Goal: Transaction & Acquisition: Purchase product/service

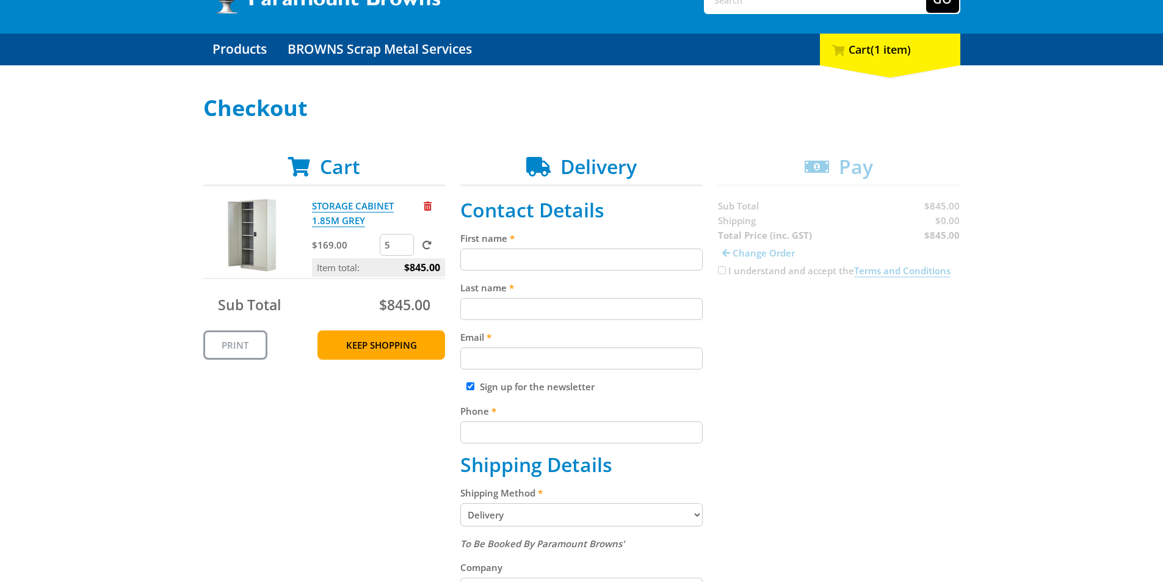
scroll to position [122, 0]
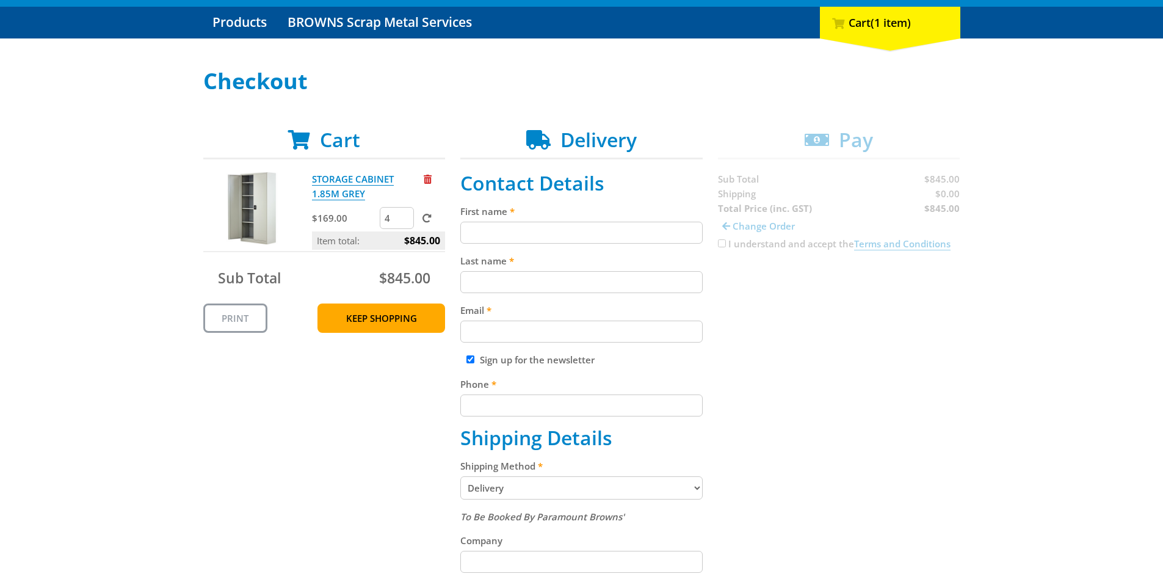
click at [405, 219] on input "4" at bounding box center [397, 218] width 34 height 22
click at [405, 219] on input "3" at bounding box center [397, 218] width 34 height 22
type input "2"
click at [405, 219] on input "2" at bounding box center [397, 218] width 34 height 22
click at [518, 233] on input "First name" at bounding box center [581, 233] width 242 height 22
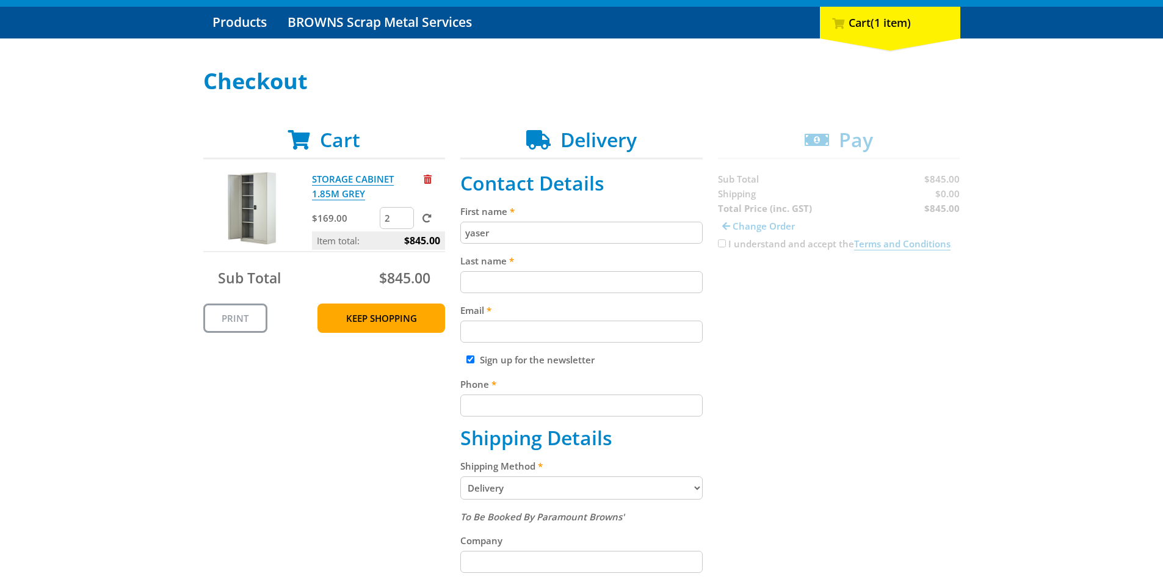
type input "yaser"
type input "[PERSON_NAME]"
type input "[PERSON_NAME][EMAIL_ADDRESS][DOMAIN_NAME]"
click at [578, 405] on input "Phone" at bounding box center [581, 405] width 242 height 22
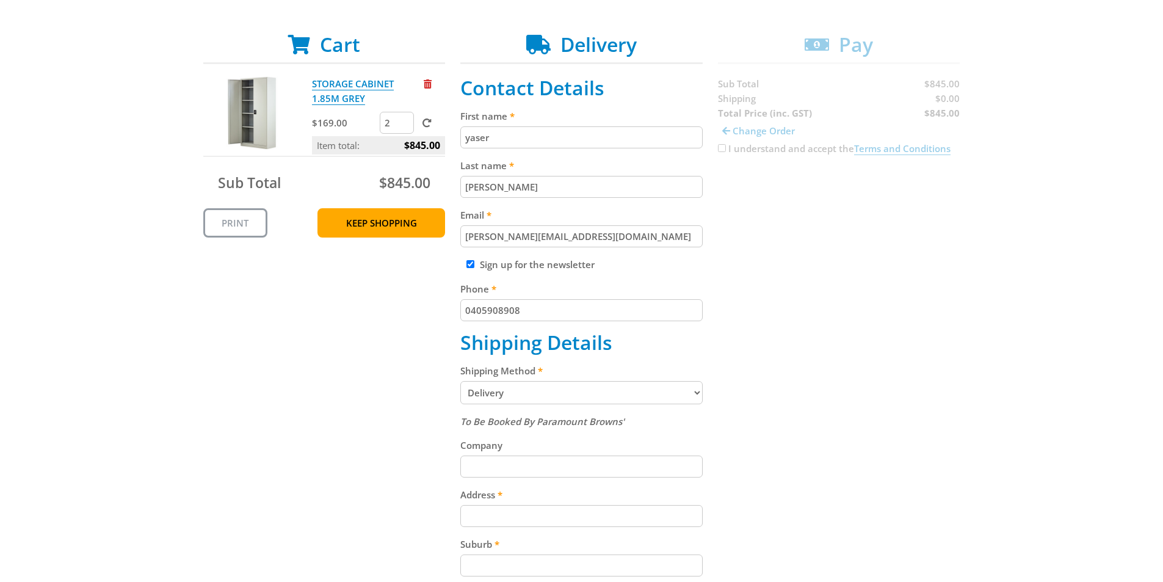
scroll to position [244, 0]
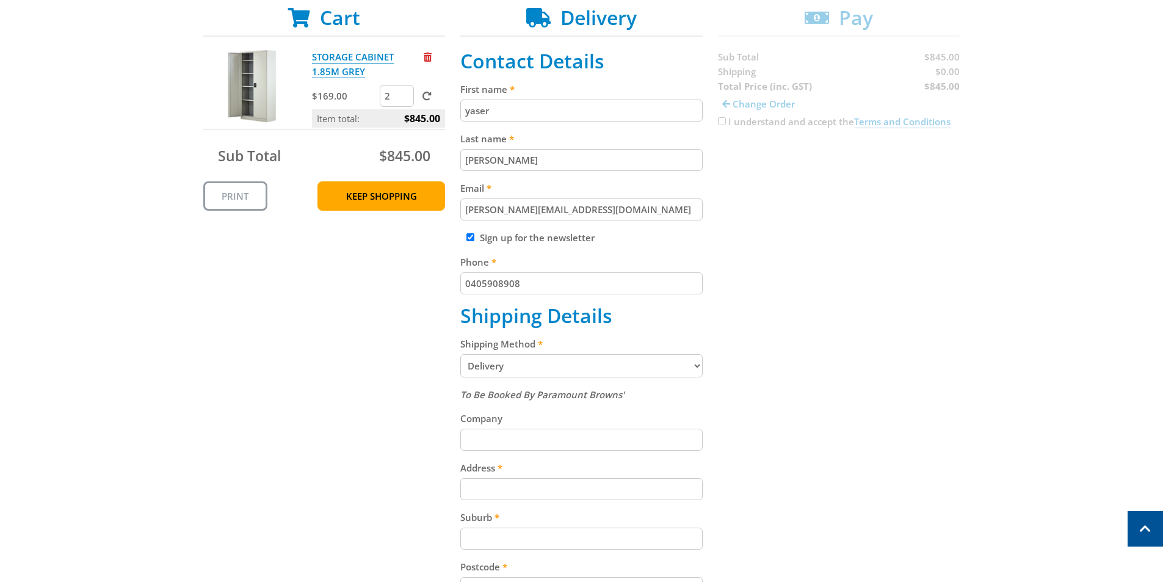
type input "0405908908"
click at [518, 368] on select "Pickup from Gepps Cross Delivery" at bounding box center [581, 365] width 242 height 23
click at [501, 434] on input "Company" at bounding box center [581, 440] width 242 height 22
type input "jasmine education group pty ltd"
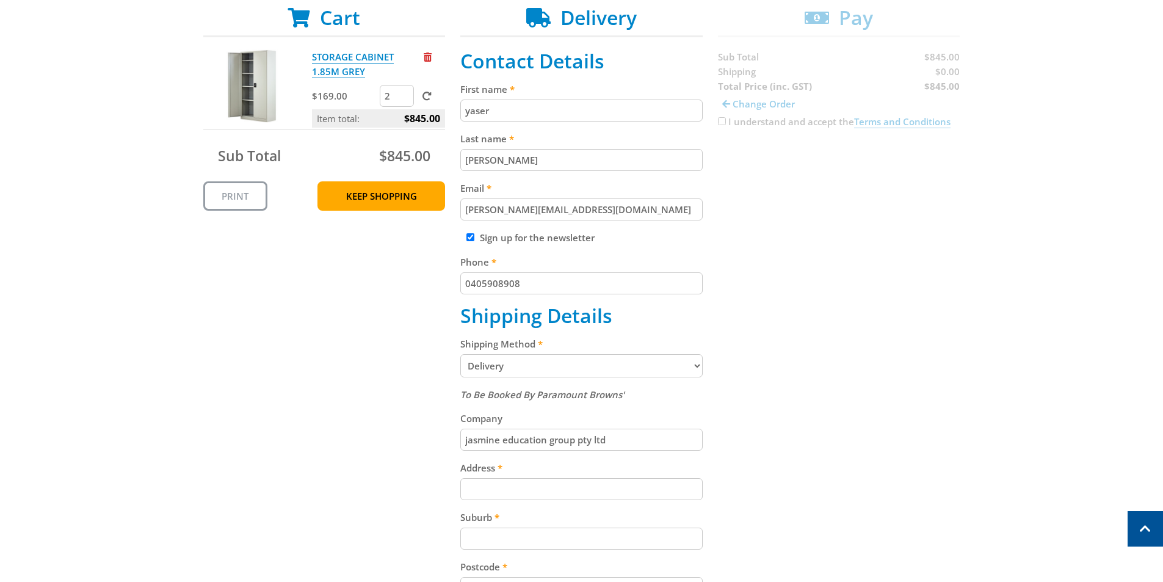
drag, startPoint x: 582, startPoint y: 440, endPoint x: 365, endPoint y: 342, distance: 237.8
click at [365, 342] on div "Cart STORAGE CABINET 1.85M GREY $169.00 2 Item total: $845.00 Sub Total $845.00…" at bounding box center [581, 396] width 757 height 781
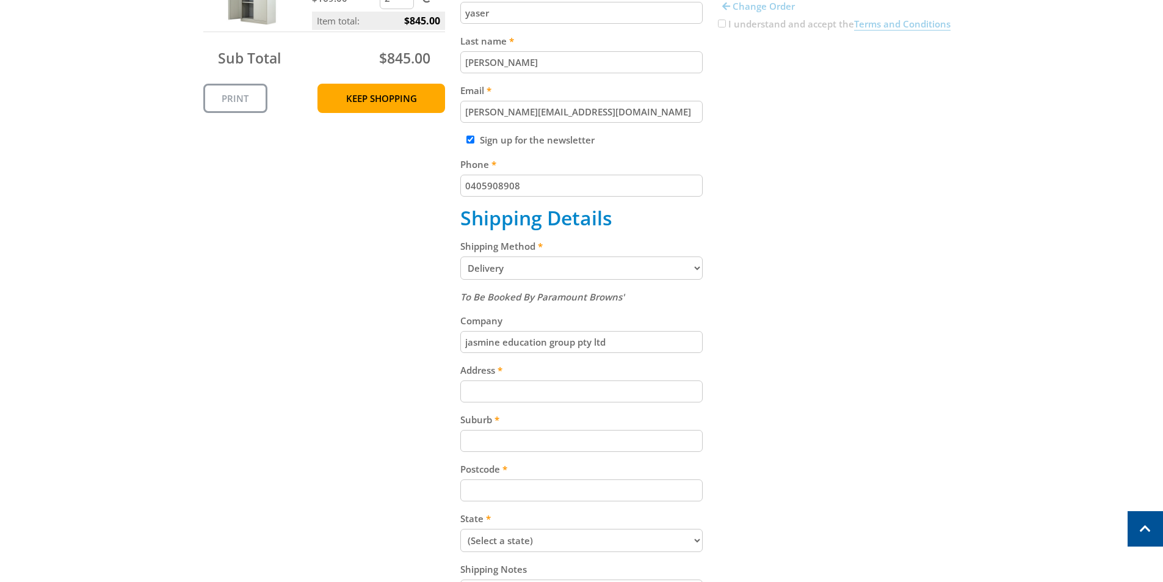
scroll to position [366, 0]
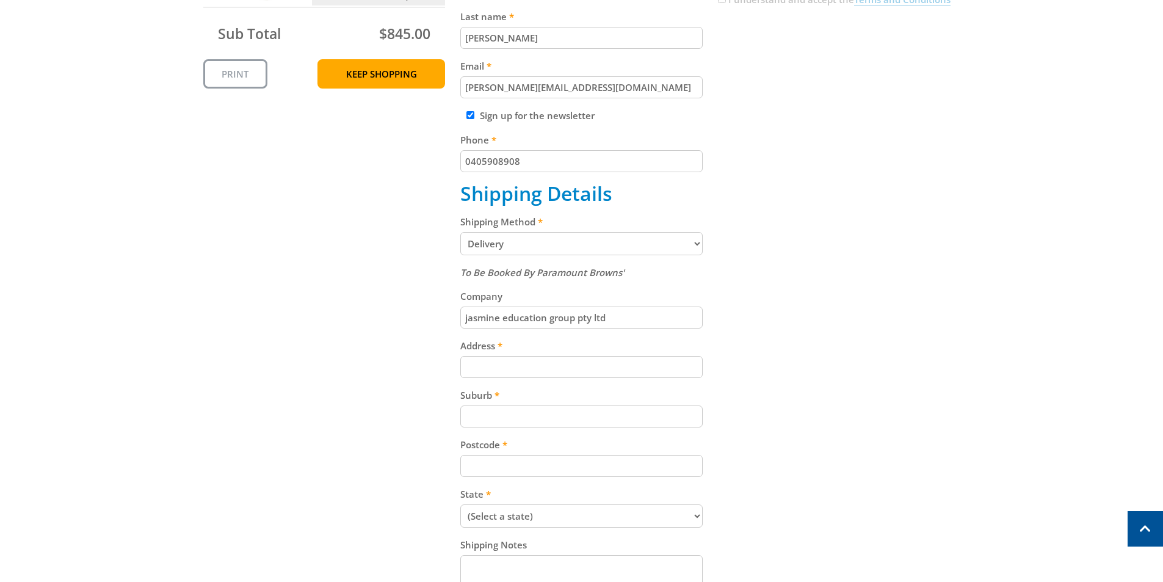
click at [499, 365] on input "Address" at bounding box center [581, 367] width 242 height 22
type input "[STREET_ADDRESS][PERSON_NAME]"
click at [513, 416] on input "Suburb" at bounding box center [581, 416] width 242 height 22
type input "[GEOGRAPHIC_DATA]"
type input "2200"
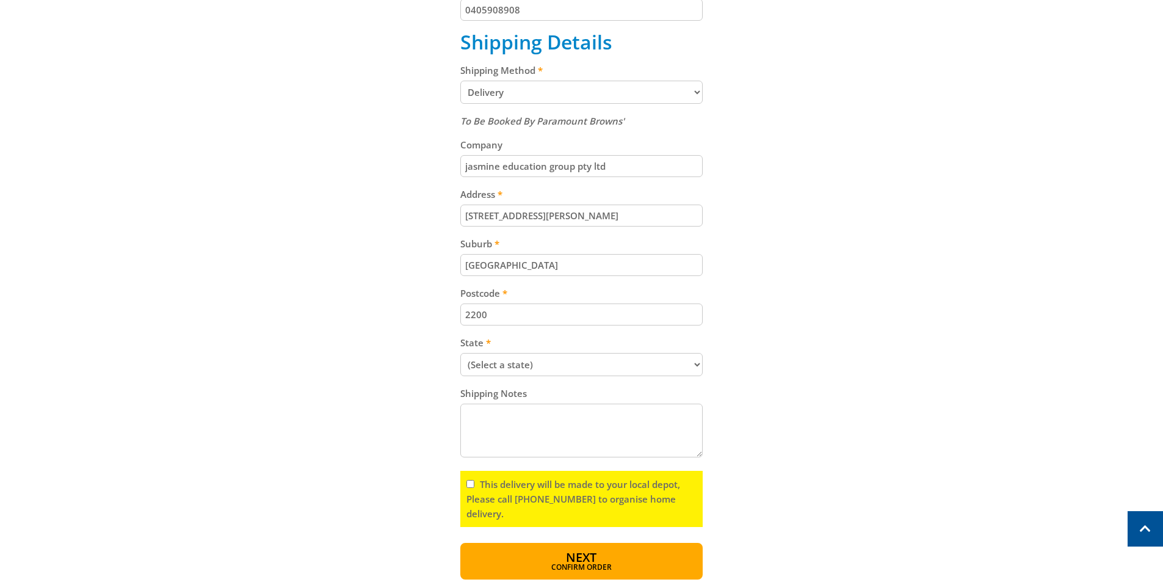
scroll to position [611, 0]
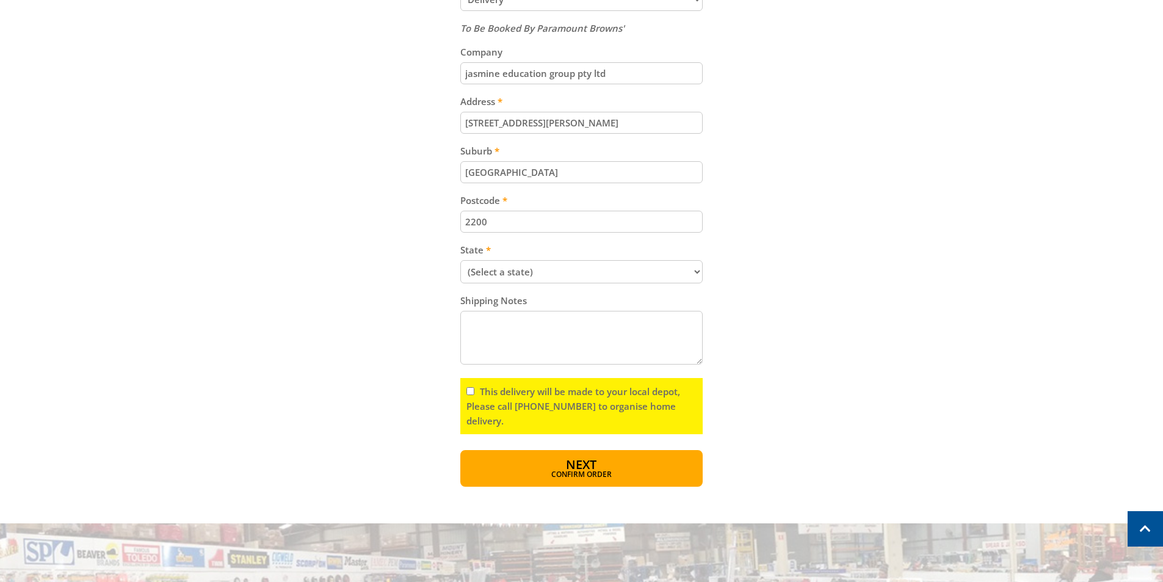
click at [509, 269] on select "(Select a state) [GEOGRAPHIC_DATA] [GEOGRAPHIC_DATA] [GEOGRAPHIC_DATA] [GEOGRAP…" at bounding box center [581, 271] width 242 height 23
select select "[GEOGRAPHIC_DATA]"
click at [460, 260] on select "(Select a state) [GEOGRAPHIC_DATA] [GEOGRAPHIC_DATA] [GEOGRAPHIC_DATA] [GEOGRAP…" at bounding box center [581, 271] width 242 height 23
click at [510, 337] on textarea "Shipping Notes" at bounding box center [581, 338] width 242 height 54
type textarea "[DATE] to [DATE]"
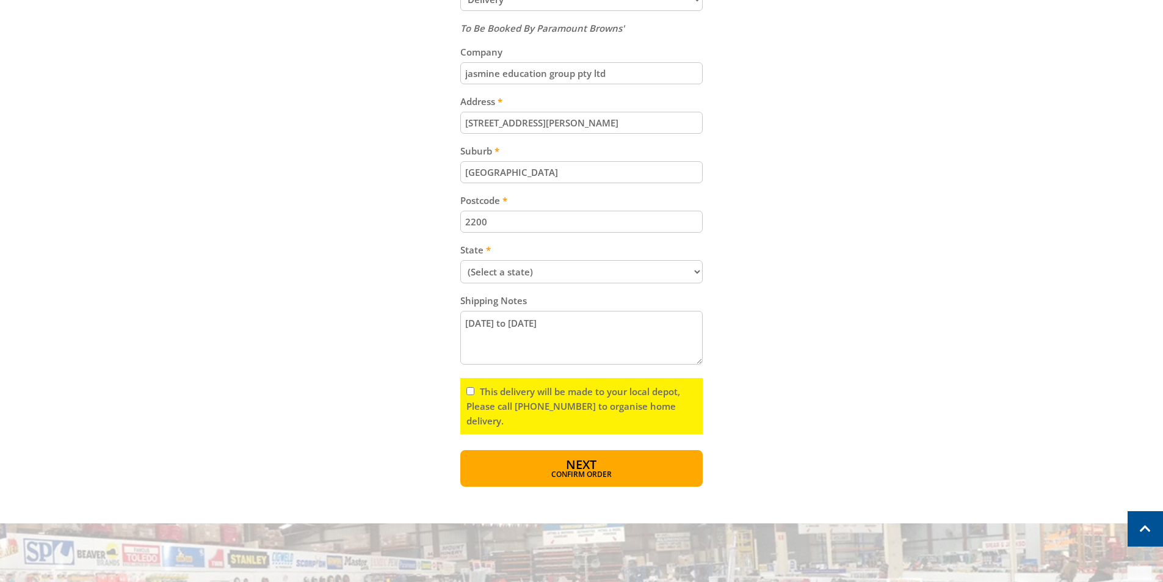
click at [470, 392] on input "This delivery will be made to your local depot, Please call [PHONE_NUMBER] to o…" at bounding box center [471, 391] width 8 height 8
checkbox input "true"
click at [598, 467] on button "Next Confirm order" at bounding box center [581, 468] width 242 height 37
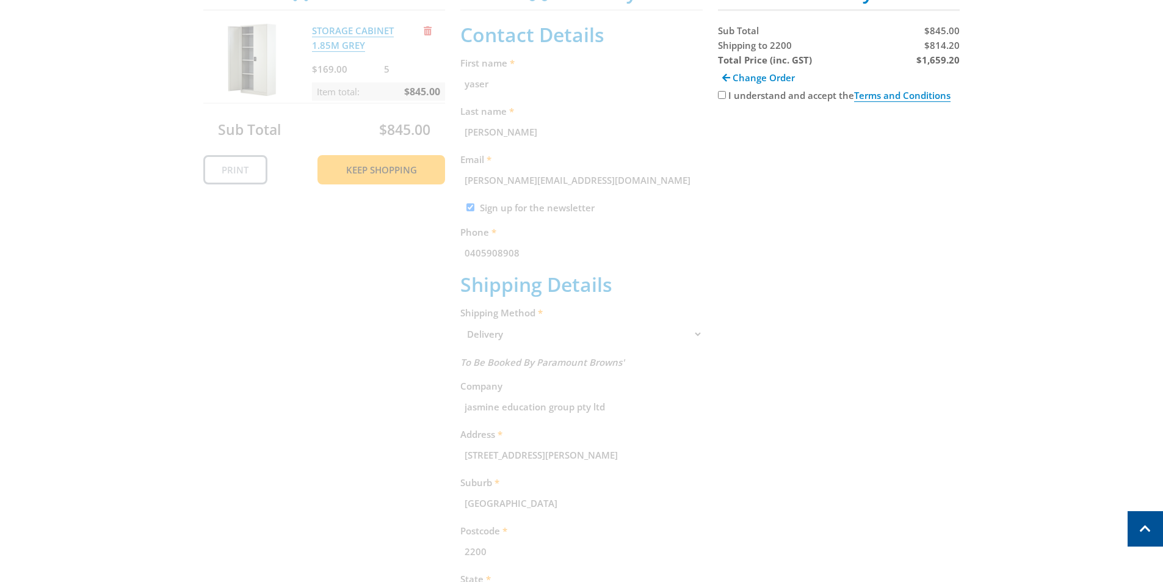
scroll to position [250, 0]
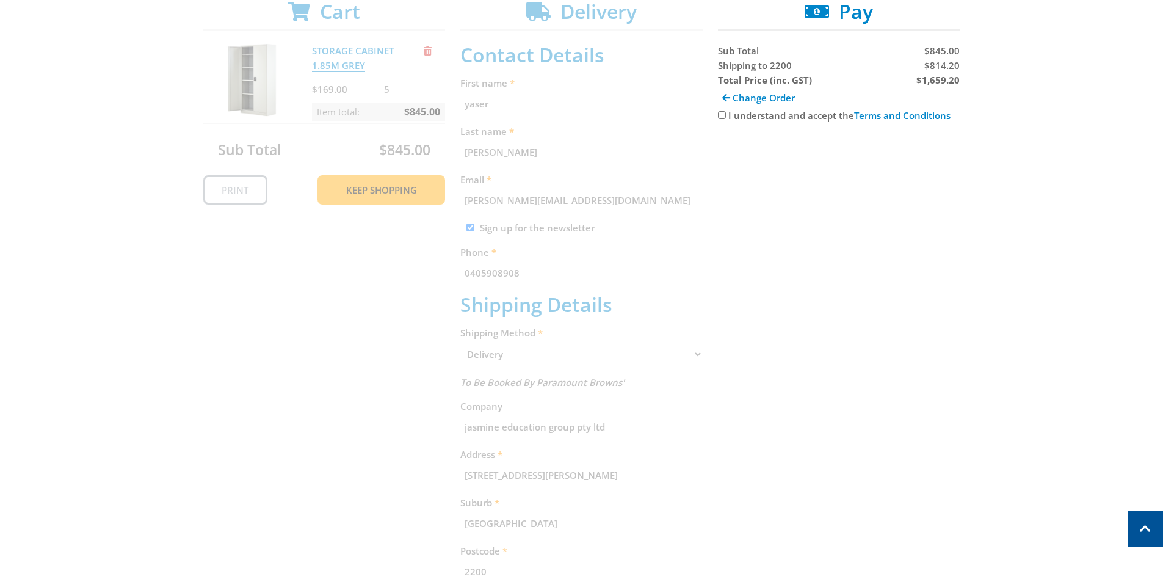
click at [724, 113] on input "I understand and accept the Terms and Conditions" at bounding box center [722, 115] width 8 height 8
checkbox input "true"
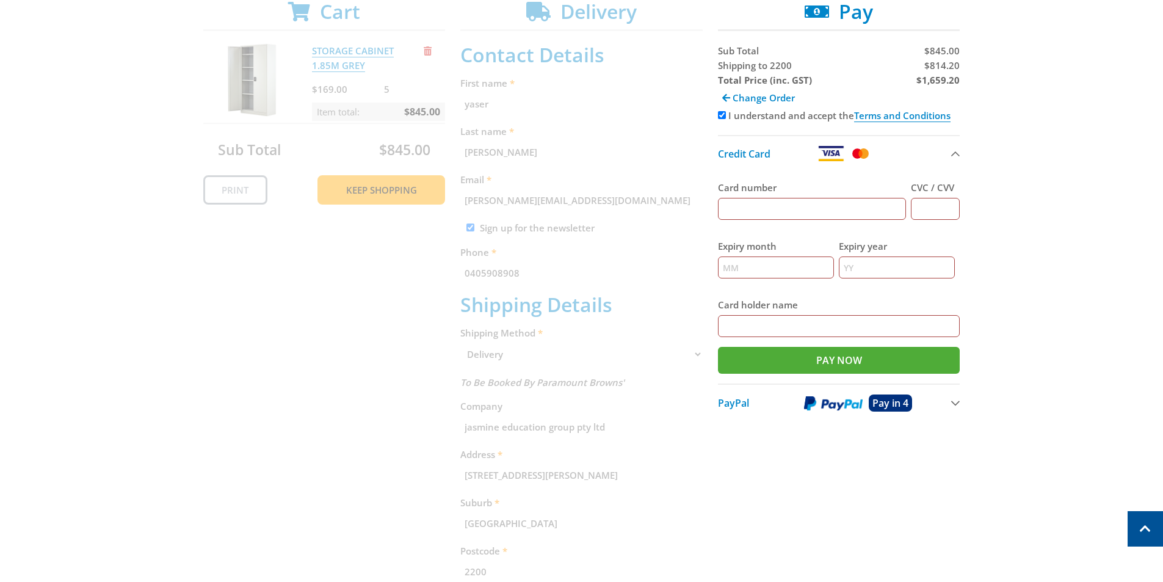
click at [300, 501] on div "Cart STORAGE CABINET 1.85M GREY $169.00 5 Item total: $845.00 Sub Total $845.00…" at bounding box center [581, 416] width 757 height 833
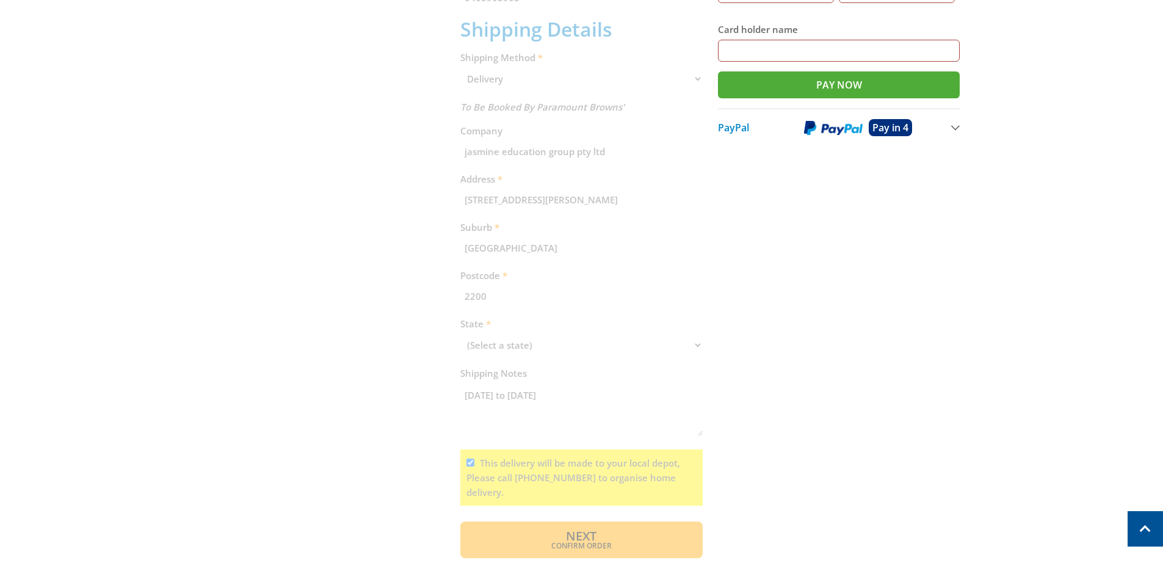
scroll to position [415, 0]
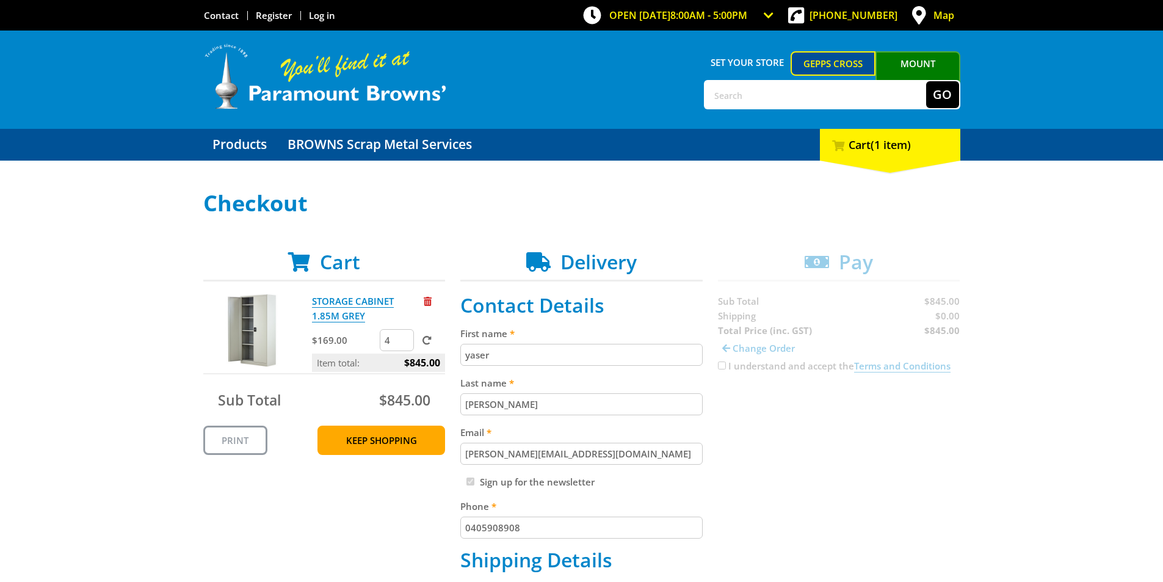
click at [402, 343] on input "4" at bounding box center [397, 340] width 34 height 22
click at [402, 345] on input "3" at bounding box center [397, 340] width 34 height 22
type input "2"
click at [405, 343] on input "2" at bounding box center [397, 340] width 34 height 22
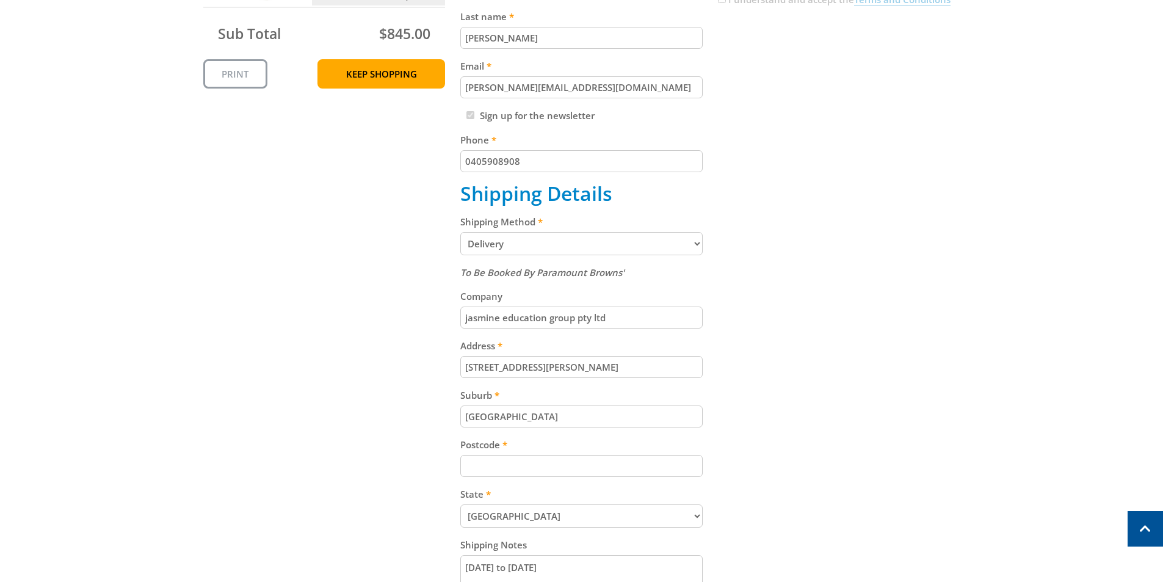
scroll to position [855, 0]
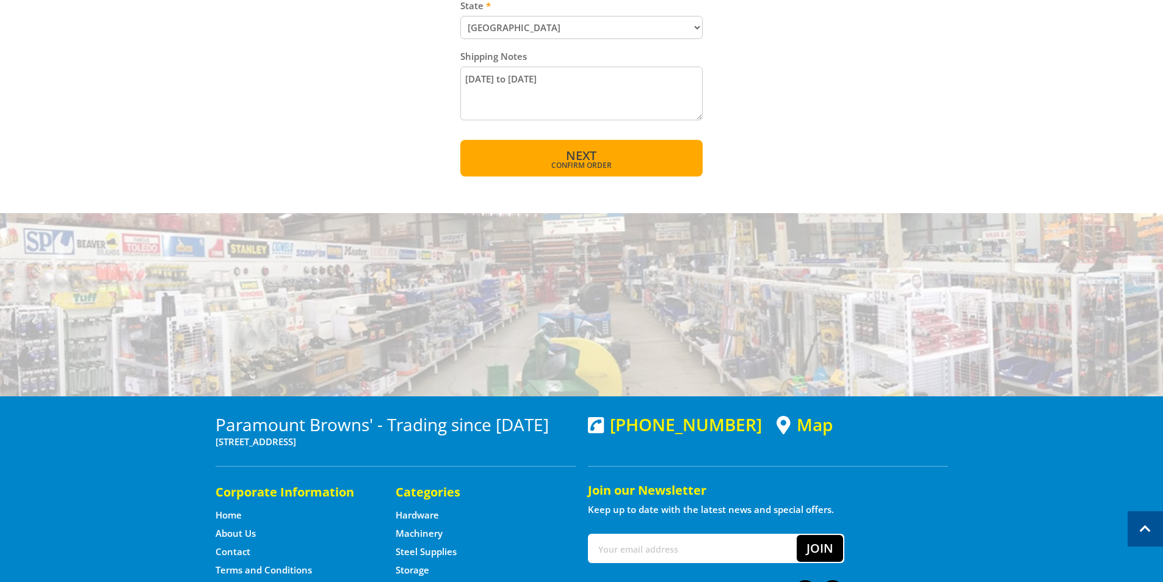
click at [583, 155] on span "Next" at bounding box center [581, 155] width 31 height 16
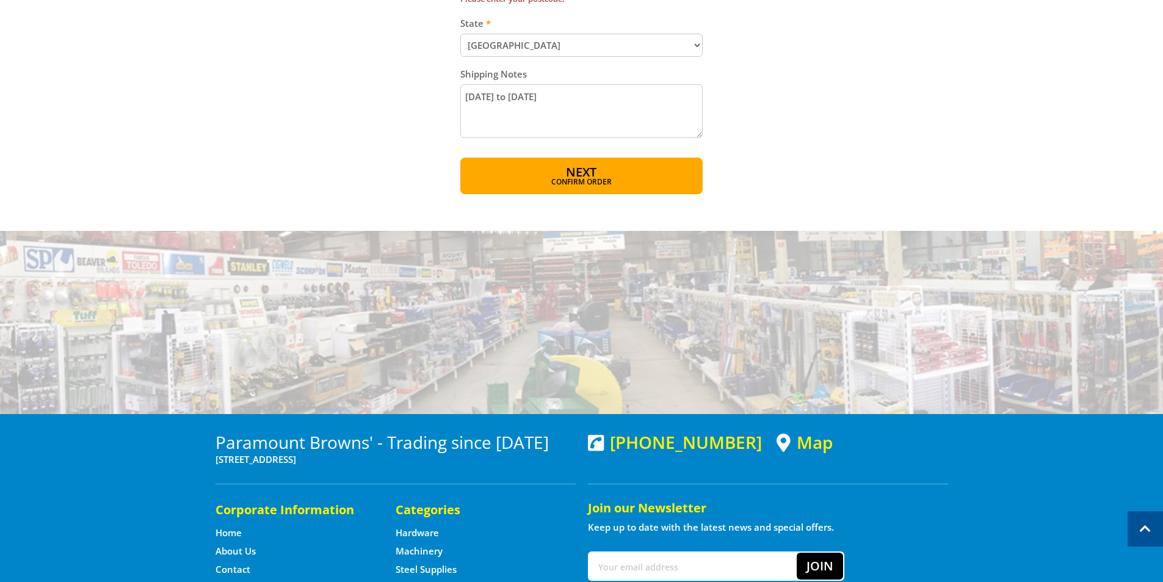
scroll to position [542, 0]
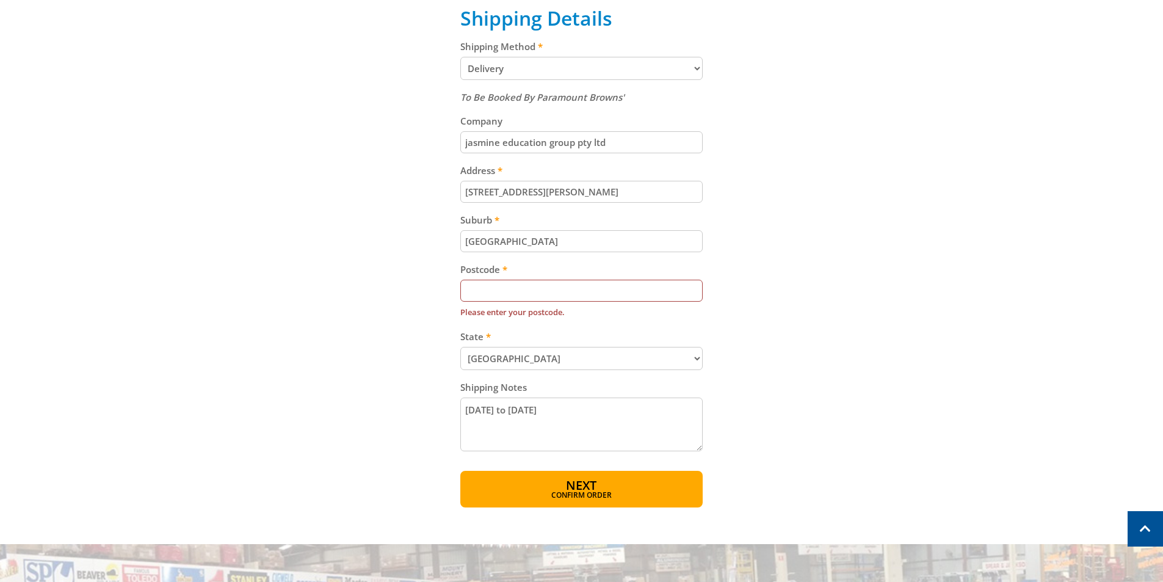
drag, startPoint x: 578, startPoint y: 297, endPoint x: 575, endPoint y: 278, distance: 18.7
click at [578, 297] on input "Postcode" at bounding box center [581, 291] width 242 height 22
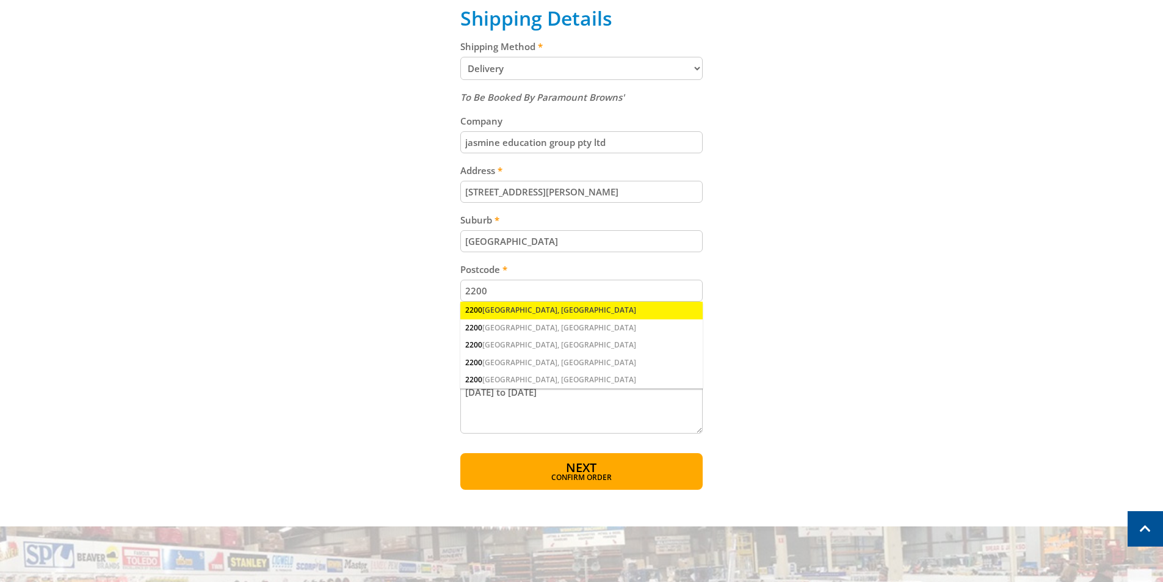
type input "2200"
click at [537, 306] on div "2200 BANKSTOWN, NSW" at bounding box center [581, 310] width 242 height 17
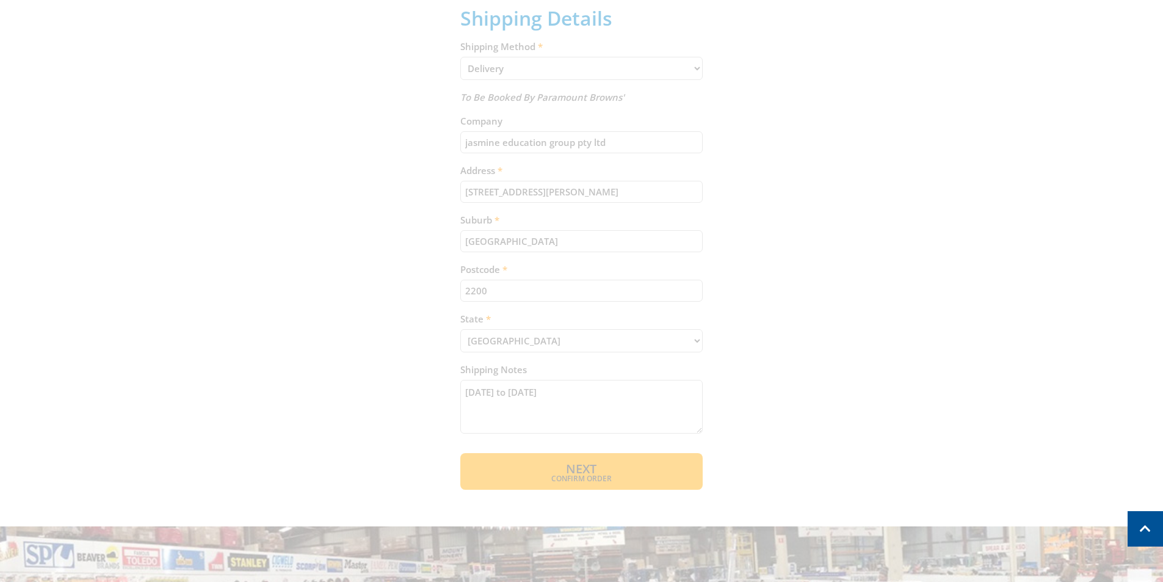
scroll to position [608, 0]
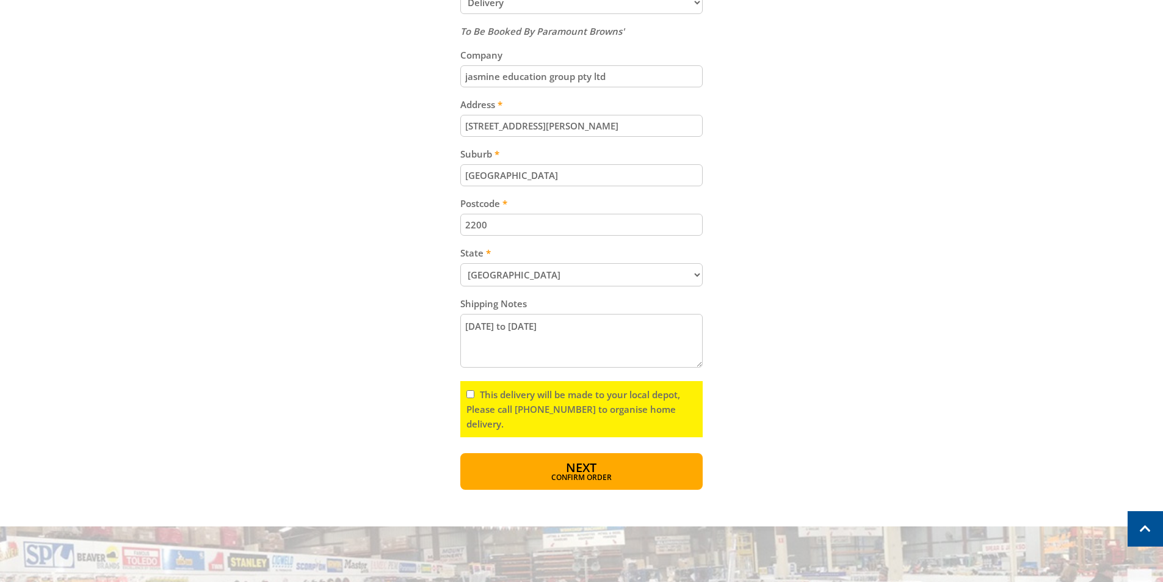
click at [471, 396] on input "This delivery will be made to your local depot, Please call [PHONE_NUMBER] to o…" at bounding box center [471, 394] width 8 height 8
checkbox input "true"
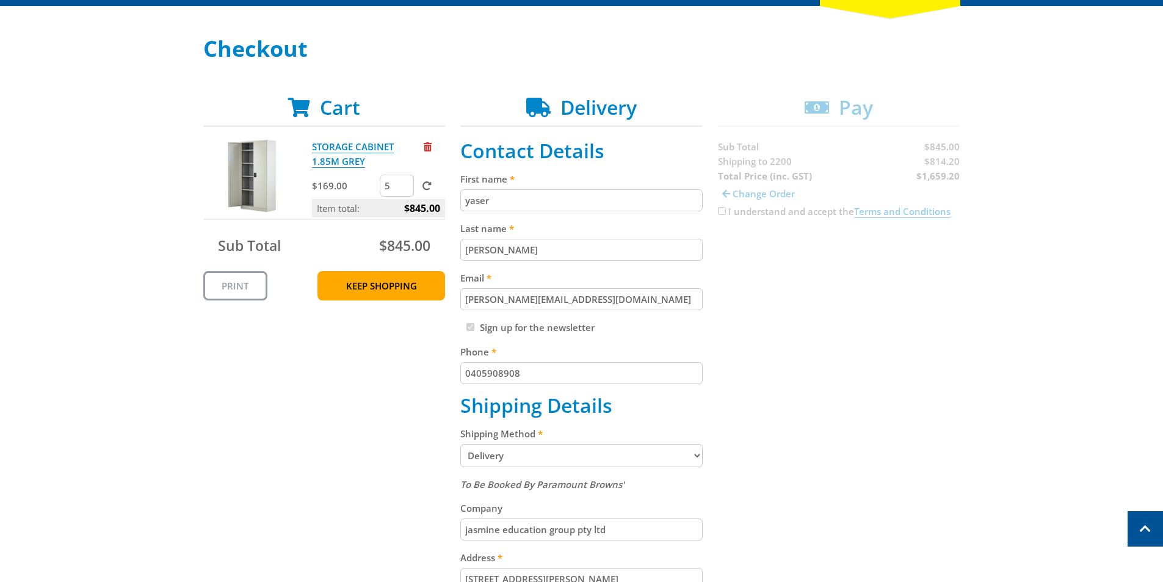
scroll to position [0, 0]
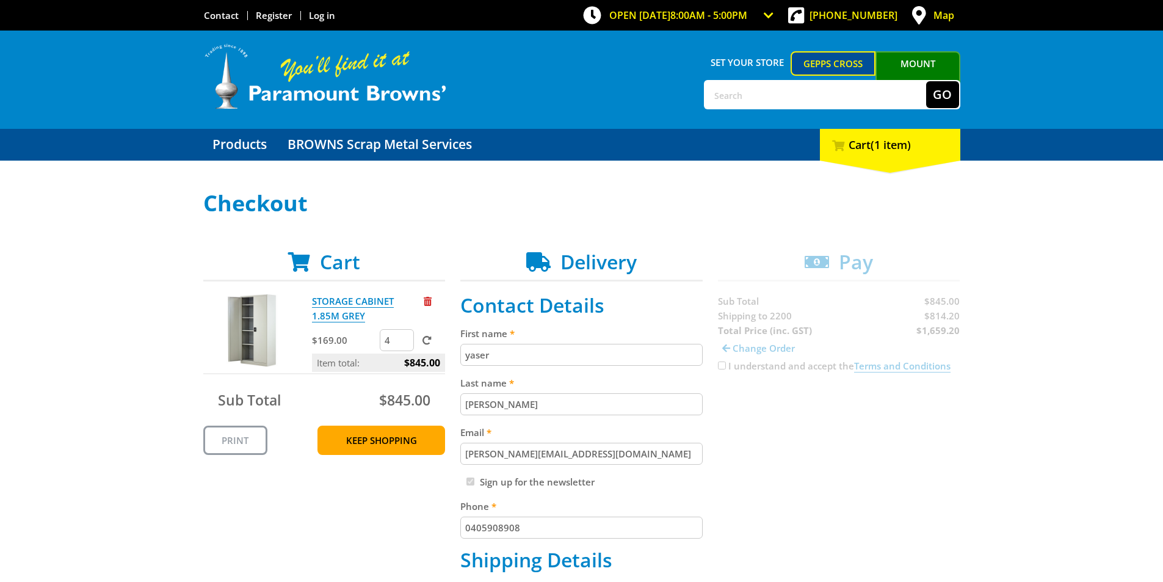
click at [404, 341] on input "4" at bounding box center [397, 340] width 34 height 22
type input "3"
click at [404, 341] on input "3" at bounding box center [397, 340] width 34 height 22
click at [393, 441] on link "Keep Shopping" at bounding box center [382, 440] width 128 height 29
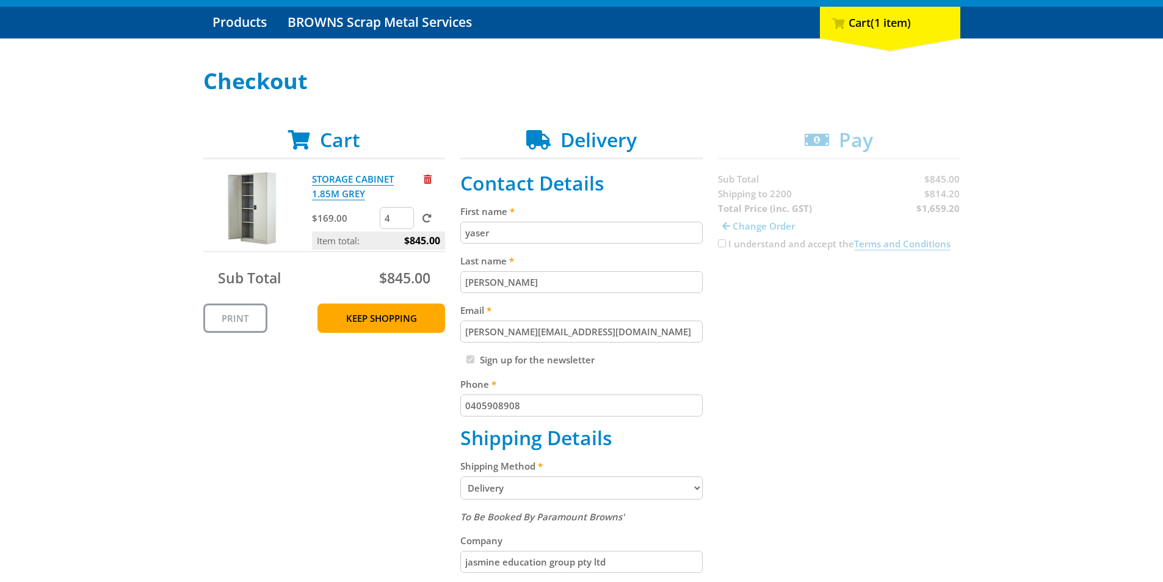
click at [402, 220] on input "4" at bounding box center [397, 218] width 34 height 22
click at [403, 220] on input "3" at bounding box center [397, 218] width 34 height 22
type input "2"
click at [404, 221] on input "2" at bounding box center [397, 218] width 34 height 22
click at [258, 23] on link "Products" at bounding box center [239, 23] width 73 height 32
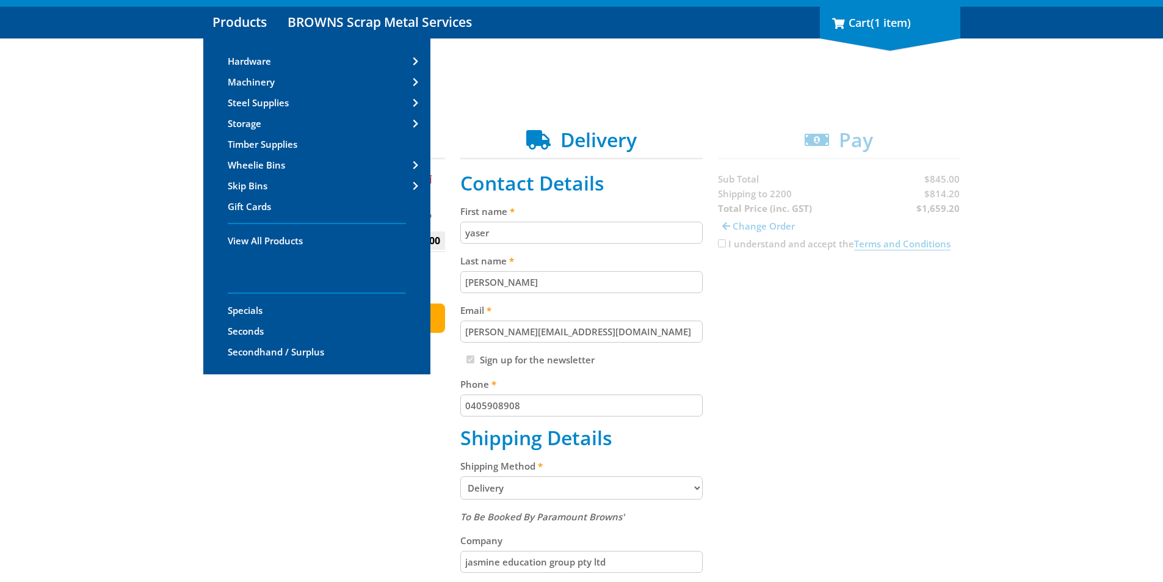
click at [905, 21] on span "(1 item)" at bounding box center [891, 22] width 40 height 15
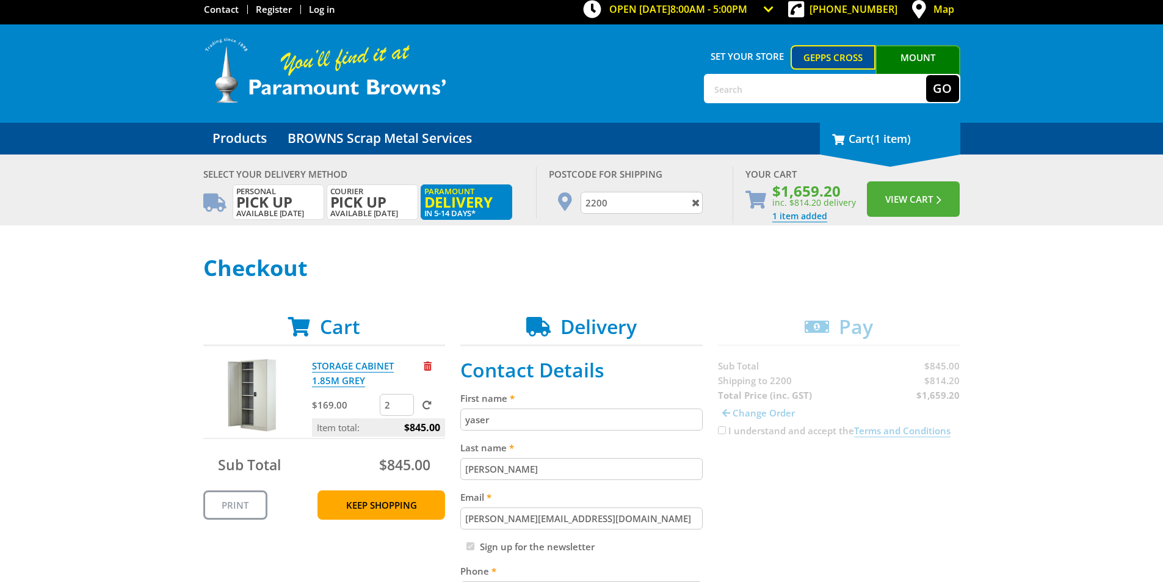
scroll to position [0, 0]
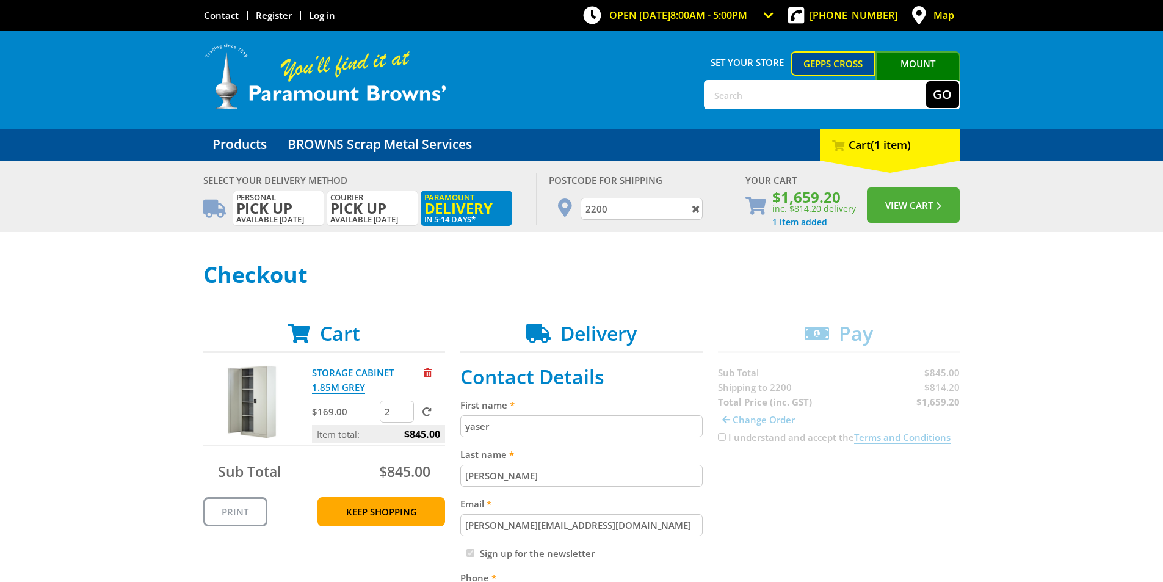
click at [470, 208] on span "Delivery" at bounding box center [466, 208] width 84 height 13
click at [808, 206] on span "inc. $814.20 delivery" at bounding box center [814, 209] width 84 height 12
click at [906, 202] on button "View Cart" at bounding box center [913, 204] width 93 height 35
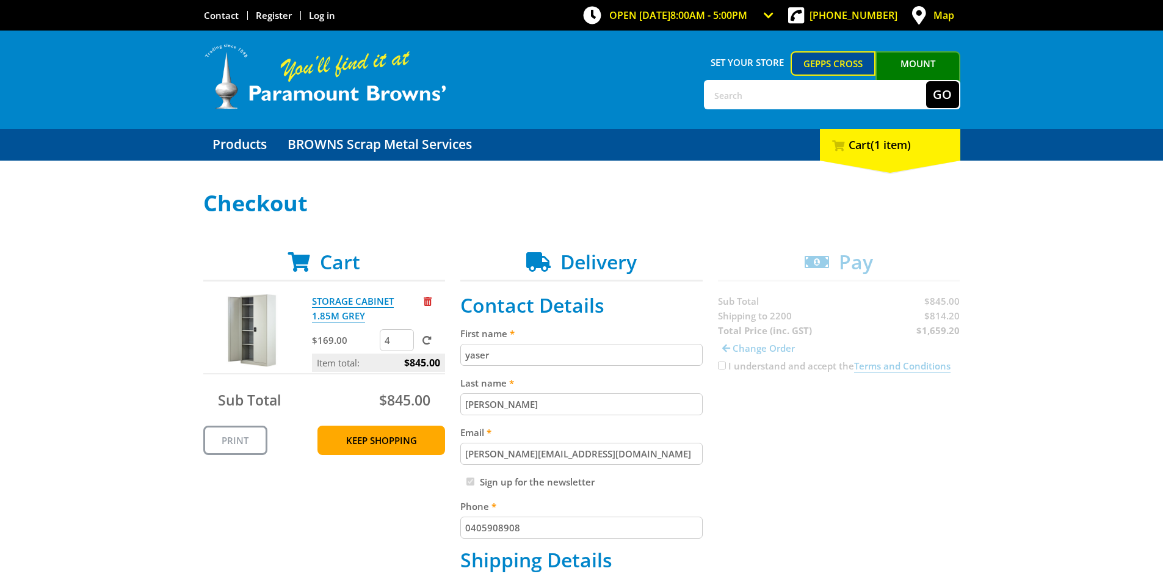
click at [405, 341] on input "4" at bounding box center [397, 340] width 34 height 22
click at [404, 342] on input "3" at bounding box center [397, 340] width 34 height 22
type input "2"
click at [405, 343] on input "2" at bounding box center [397, 340] width 34 height 22
click at [429, 339] on span at bounding box center [427, 340] width 9 height 9
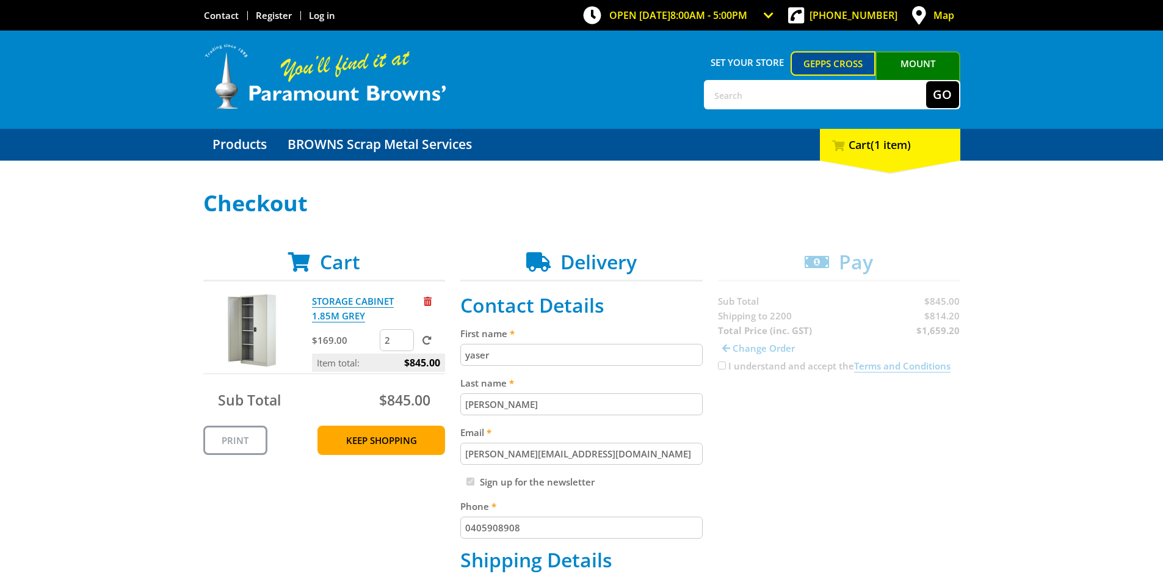
click at [0, 0] on input "submit" at bounding box center [0, 0] width 0 height 0
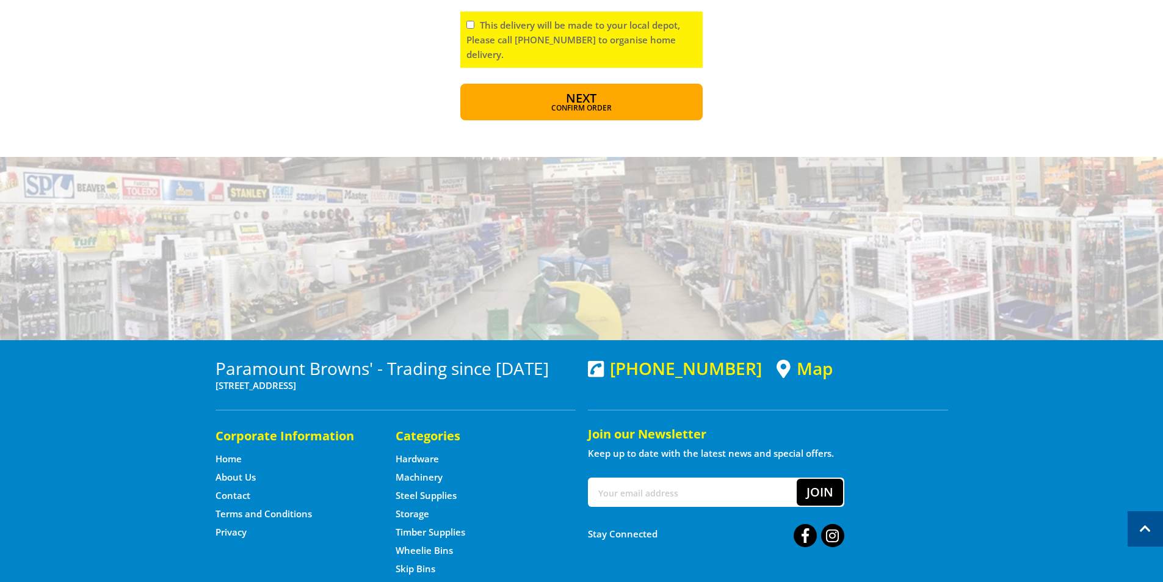
scroll to position [733, 0]
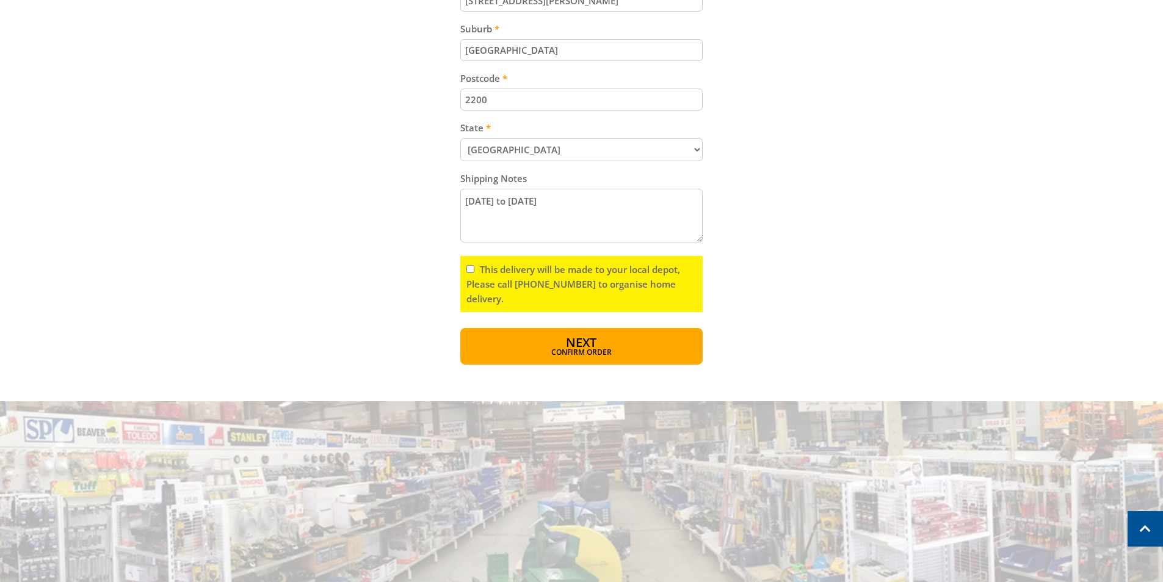
click at [468, 269] on input "This delivery will be made to your local depot, Please call [PHONE_NUMBER] to o…" at bounding box center [471, 269] width 8 height 8
checkbox input "true"
click at [594, 356] on span "Confirm order" at bounding box center [582, 353] width 190 height 7
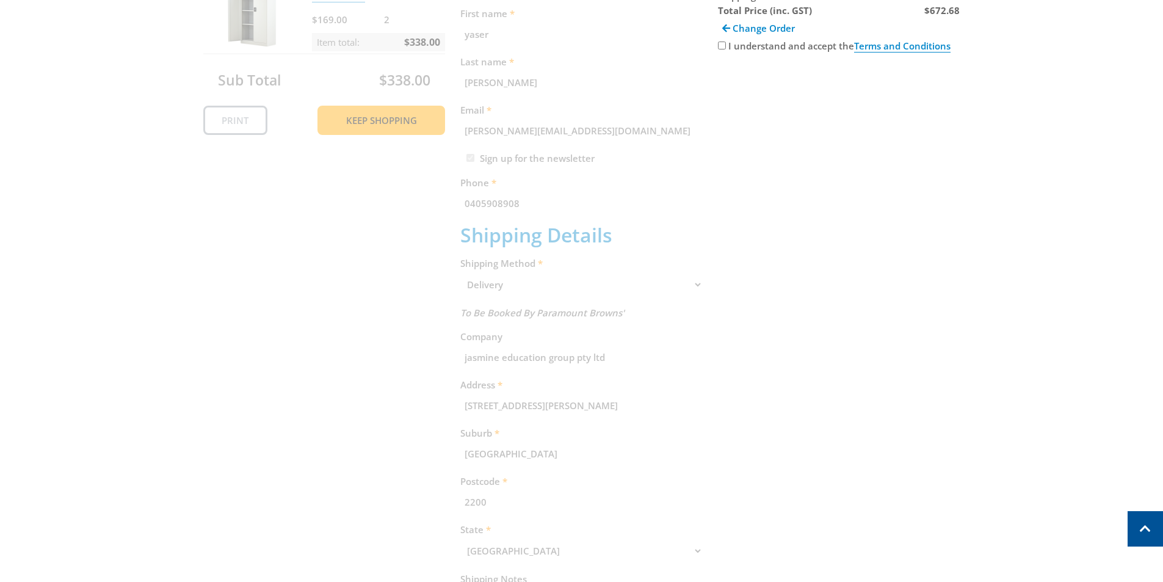
scroll to position [250, 0]
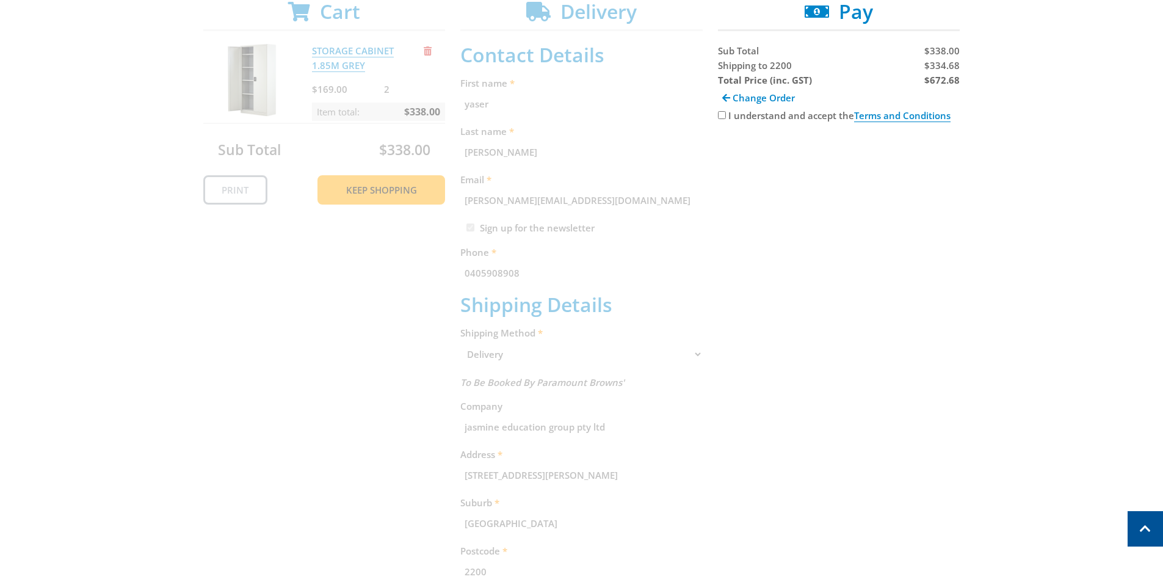
drag, startPoint x: 321, startPoint y: 239, endPoint x: 376, endPoint y: 236, distance: 55.6
click at [376, 236] on div "Cart STORAGE CABINET 1.85M GREY $169.00 2 Item total: $338.00 Sub Total $338.00…" at bounding box center [581, 416] width 757 height 833
